Goal: Information Seeking & Learning: Learn about a topic

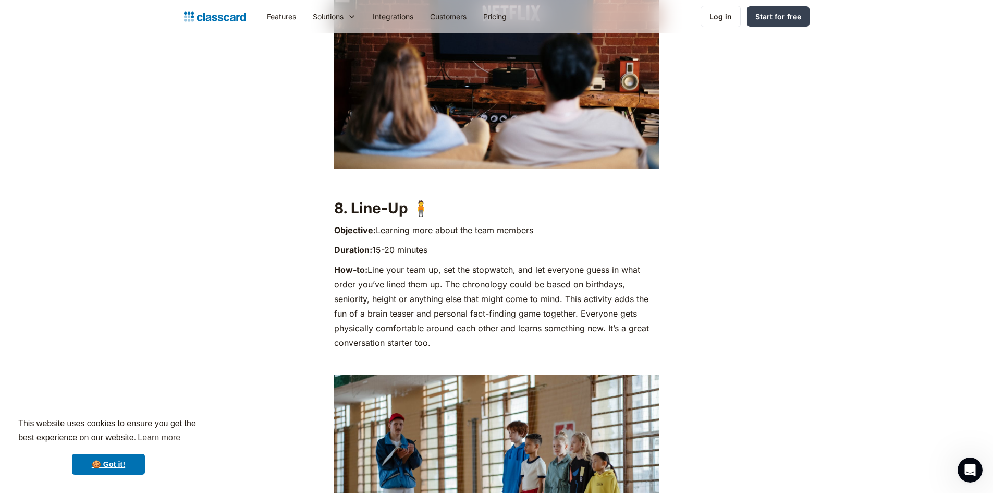
scroll to position [4066, 0]
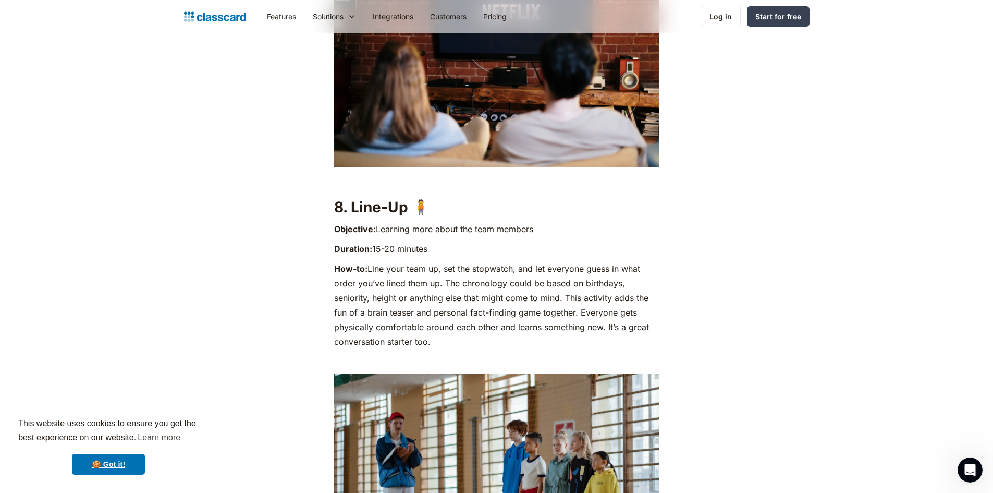
drag, startPoint x: 369, startPoint y: 268, endPoint x: 575, endPoint y: 332, distance: 215.7
click at [578, 342] on p "How-to: Line your team up, set the stopwatch, and let everyone guess in what or…" at bounding box center [496, 305] width 325 height 88
copy p "Line your team up, set the stopwatch, and let everyone guess in what order you’…"
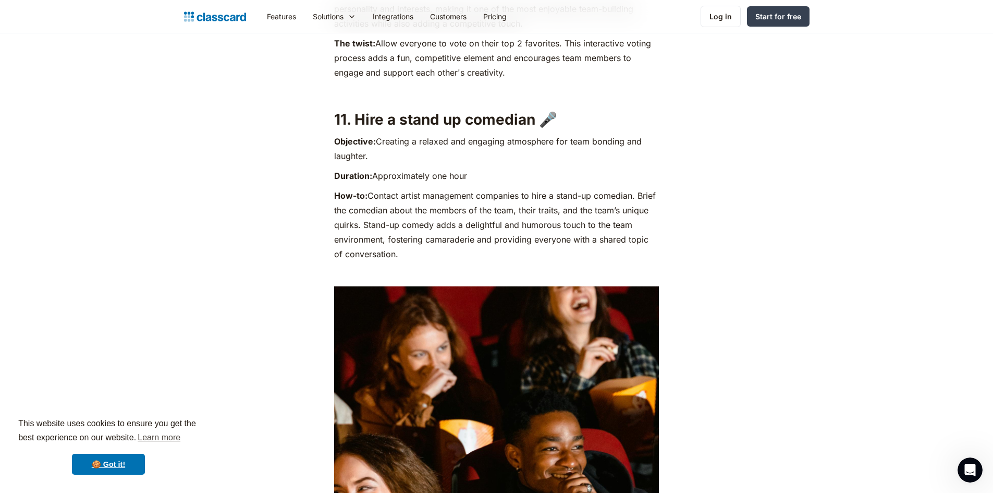
scroll to position [5109, 0]
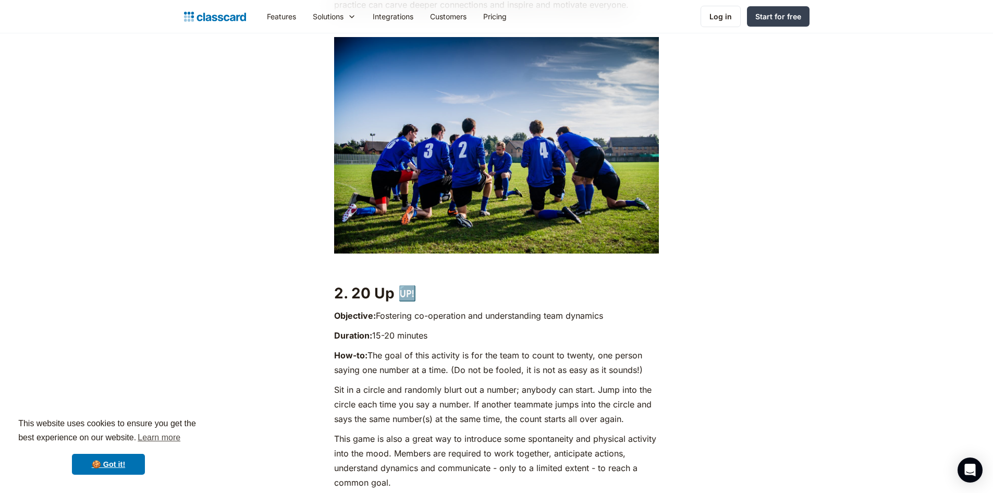
scroll to position [1355, 0]
